Goal: Task Accomplishment & Management: Manage account settings

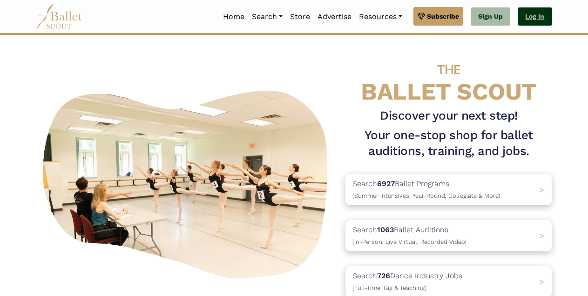
click at [540, 19] on link "Log In" at bounding box center [535, 16] width 34 height 19
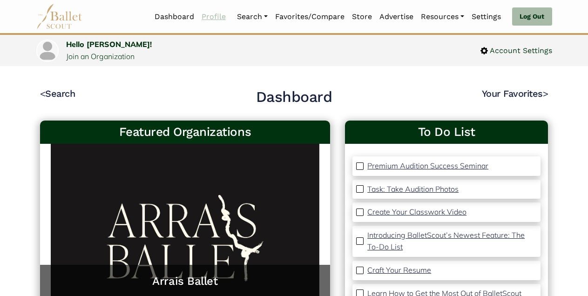
click at [216, 17] on link "Profile" at bounding box center [214, 17] width 32 height 20
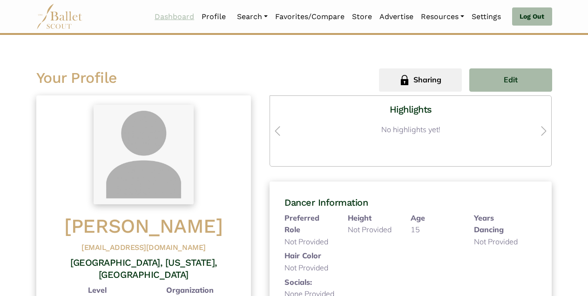
click at [173, 18] on link "Dashboard" at bounding box center [174, 17] width 47 height 20
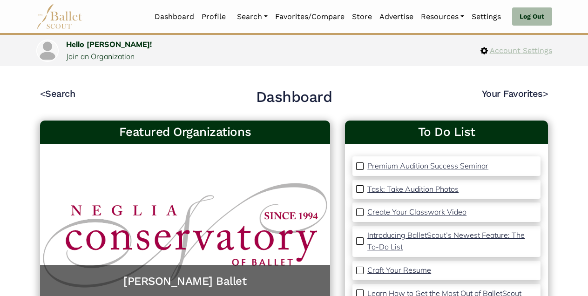
click at [533, 53] on span "Account Settings" at bounding box center [520, 51] width 64 height 12
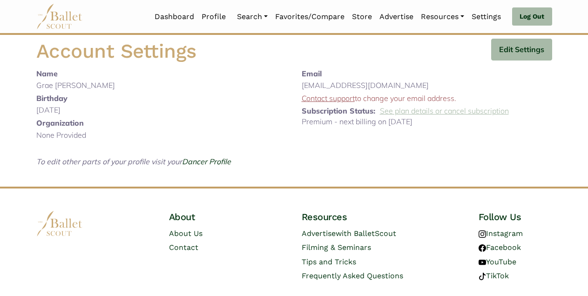
click at [410, 113] on link "See plan details or cancel subscription" at bounding box center [444, 110] width 129 height 9
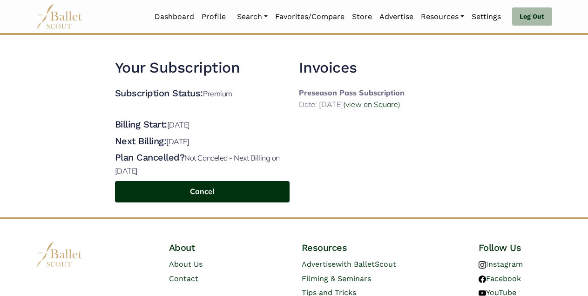
click at [208, 189] on button "Cancel" at bounding box center [202, 192] width 175 height 22
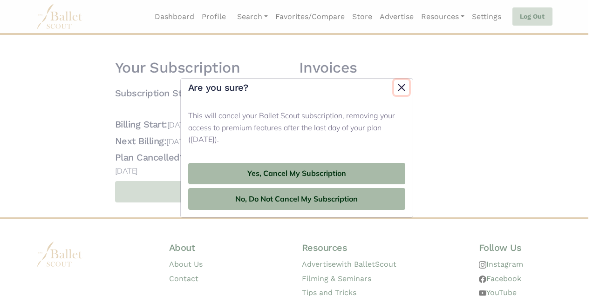
click at [401, 88] on button "button" at bounding box center [401, 87] width 15 height 15
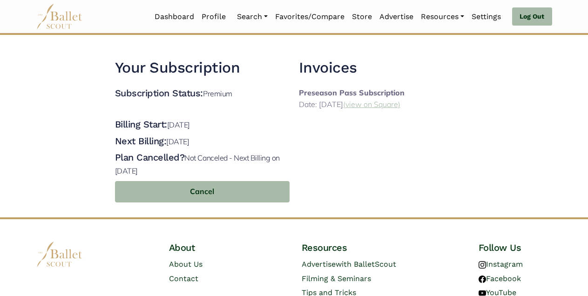
click at [387, 106] on link "(view on Square)" at bounding box center [371, 104] width 57 height 9
click at [222, 92] on p "Premium" at bounding box center [217, 93] width 29 height 9
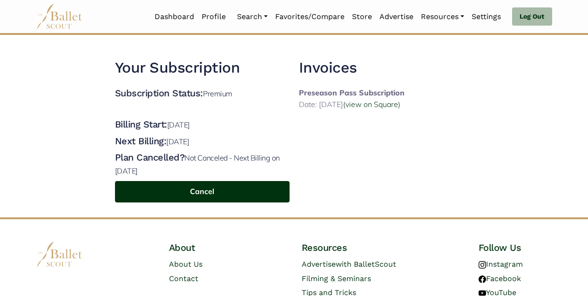
click at [196, 193] on button "Cancel" at bounding box center [202, 192] width 175 height 22
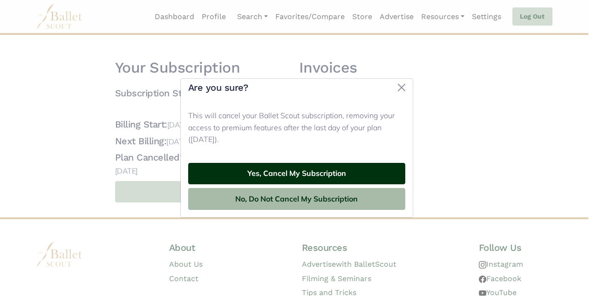
click at [239, 172] on button "Yes, Cancel My Subscription" at bounding box center [296, 174] width 217 height 22
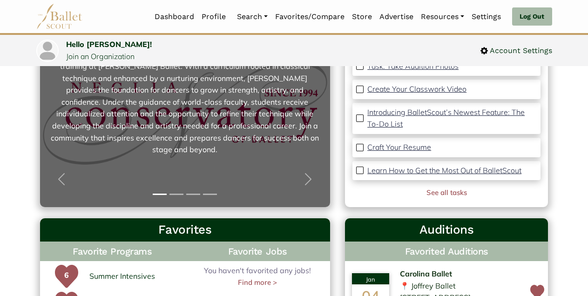
scroll to position [129, 0]
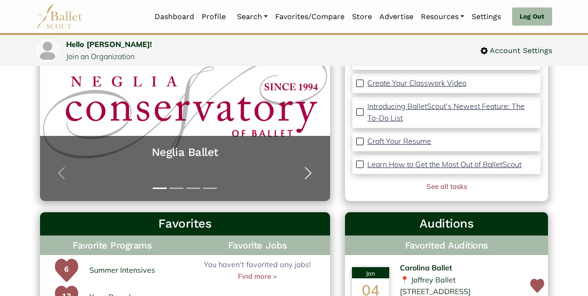
click at [308, 173] on span "button" at bounding box center [308, 173] width 15 height 15
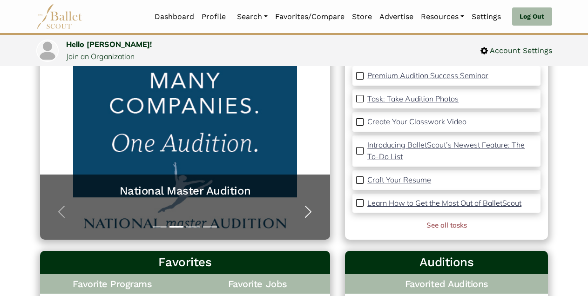
scroll to position [94, 0]
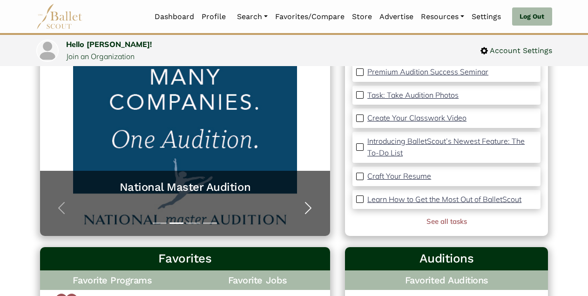
click at [308, 210] on span "button" at bounding box center [308, 208] width 15 height 15
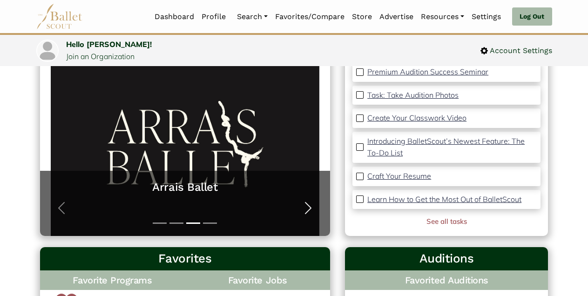
click at [308, 210] on span "button" at bounding box center [308, 208] width 15 height 15
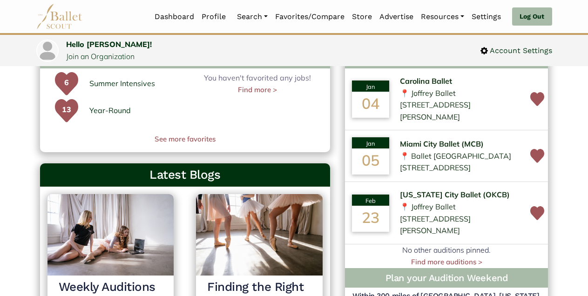
scroll to position [0, 0]
